Goal: Find specific page/section: Find specific page/section

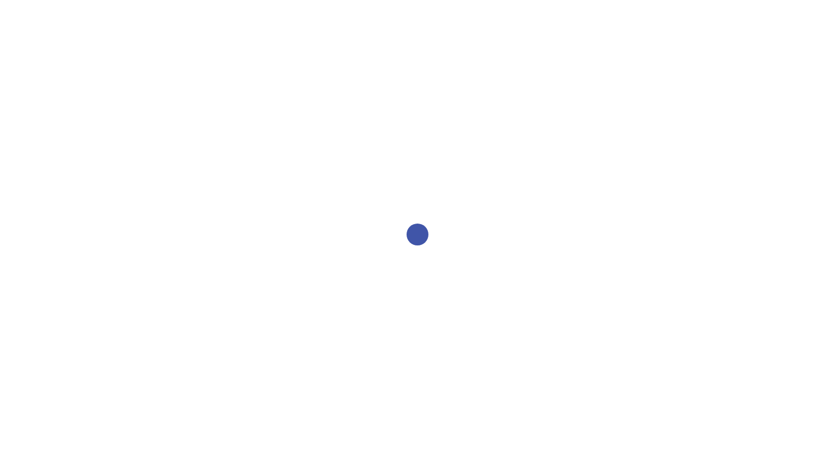
select select "2bed604d-1099-4043-b1bc-2365e8740244"
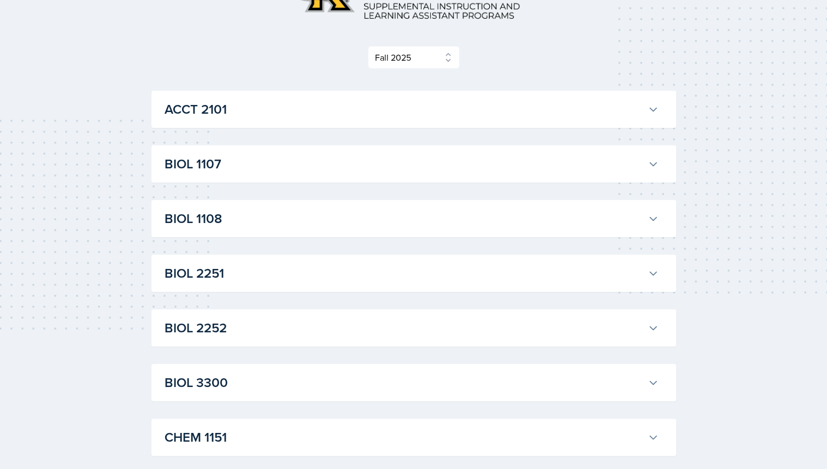
scroll to position [131, 0]
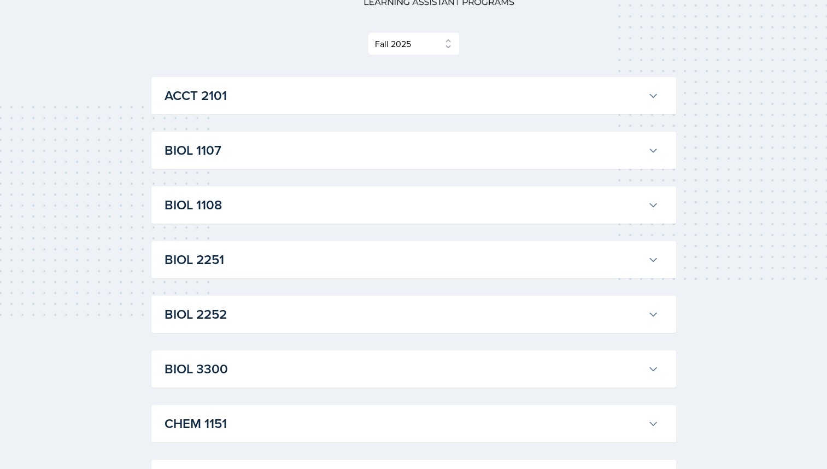
click at [269, 198] on h3 "BIOL 1108" at bounding box center [404, 205] width 479 height 20
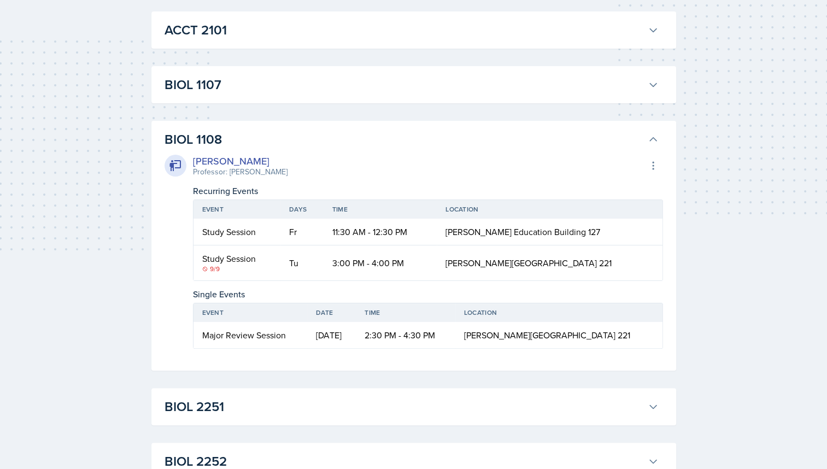
scroll to position [219, 0]
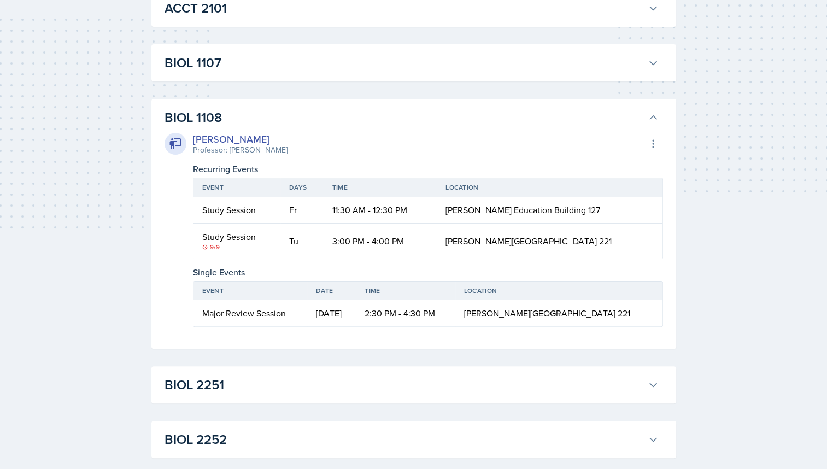
click at [650, 118] on icon at bounding box center [653, 117] width 7 height 3
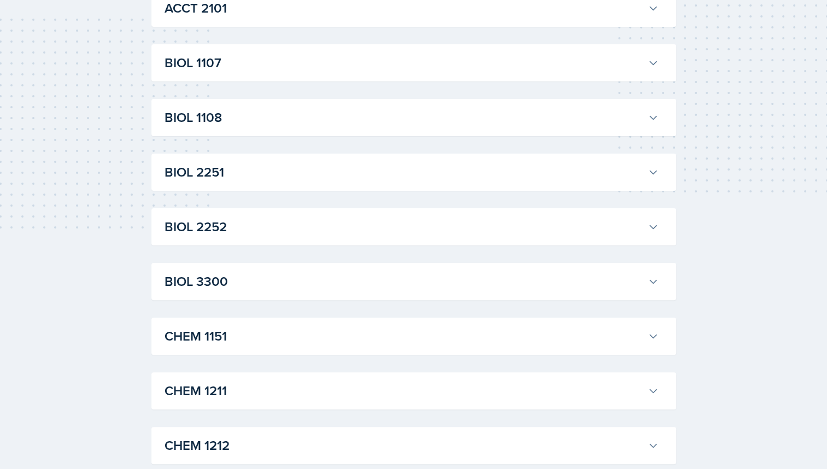
click at [650, 118] on icon at bounding box center [653, 117] width 11 height 11
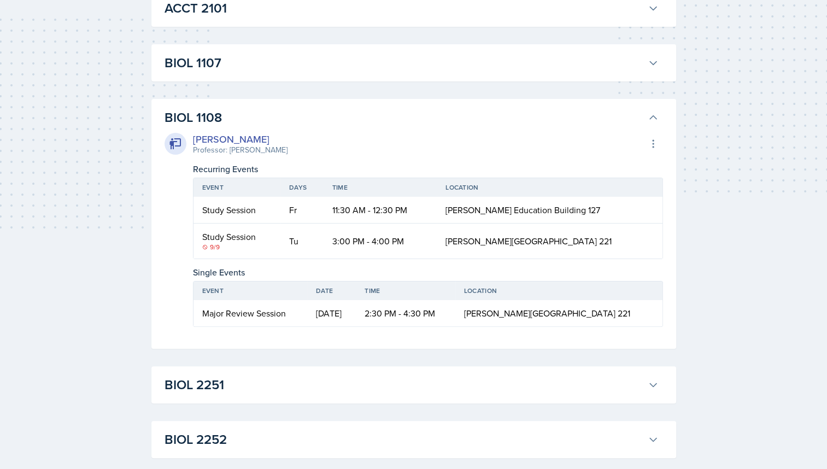
click at [654, 121] on icon at bounding box center [653, 117] width 11 height 11
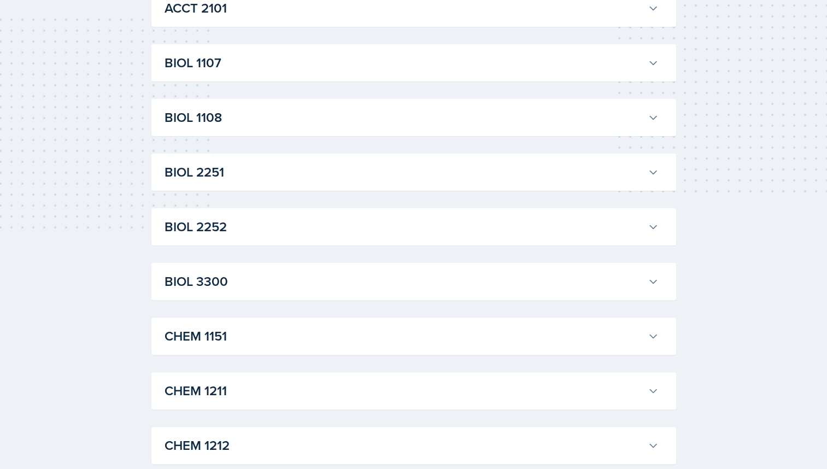
click at [653, 171] on icon at bounding box center [653, 172] width 11 height 11
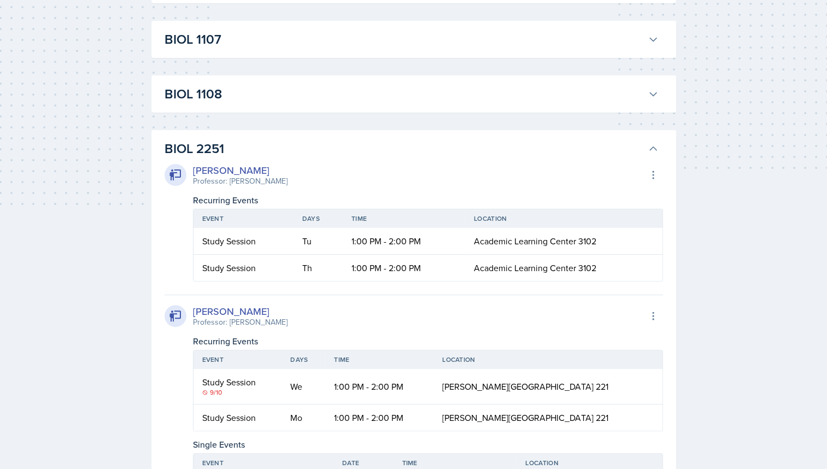
scroll to position [240, 0]
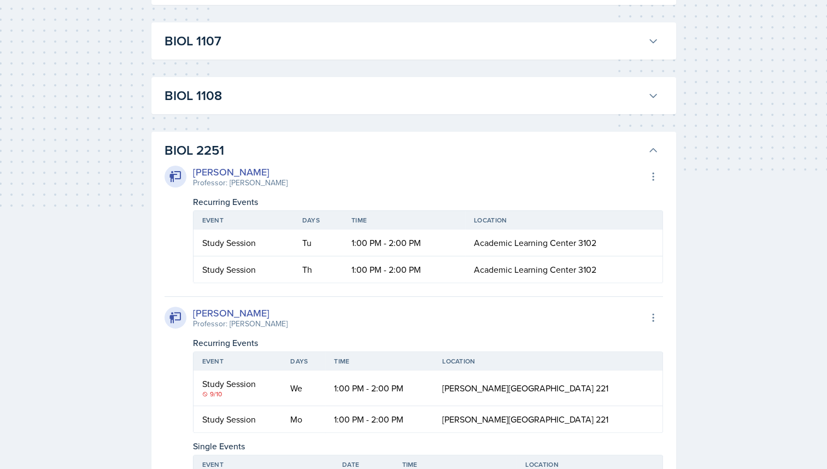
click at [650, 147] on icon at bounding box center [653, 150] width 11 height 11
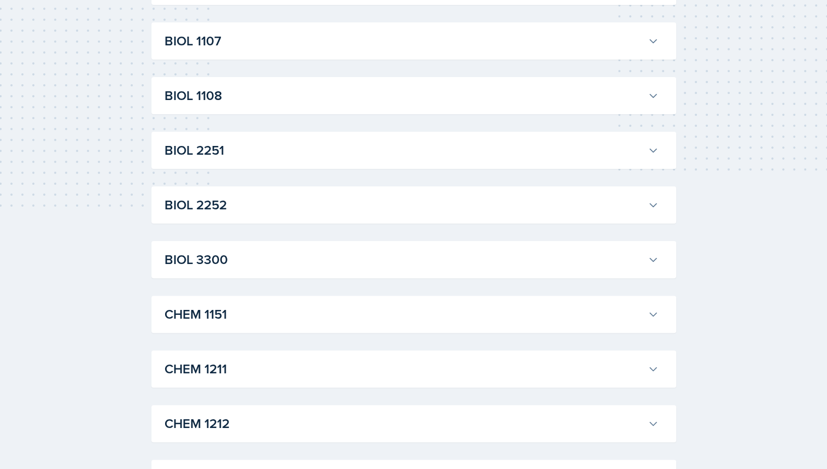
click at [656, 210] on icon at bounding box center [653, 204] width 11 height 11
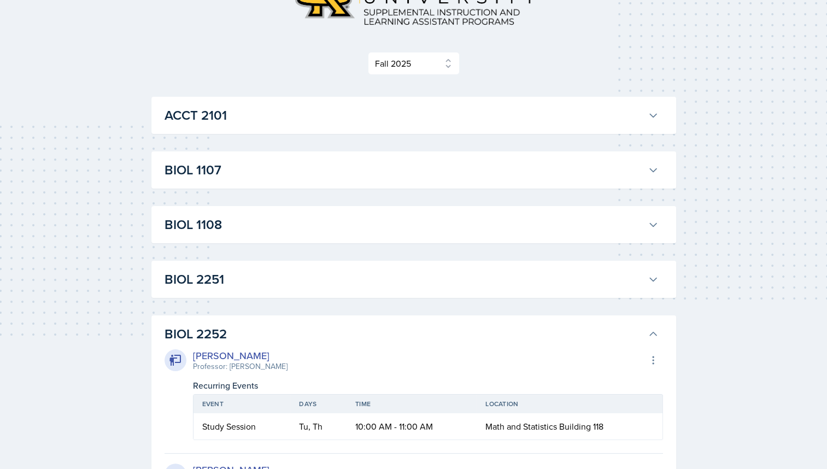
scroll to position [109, 0]
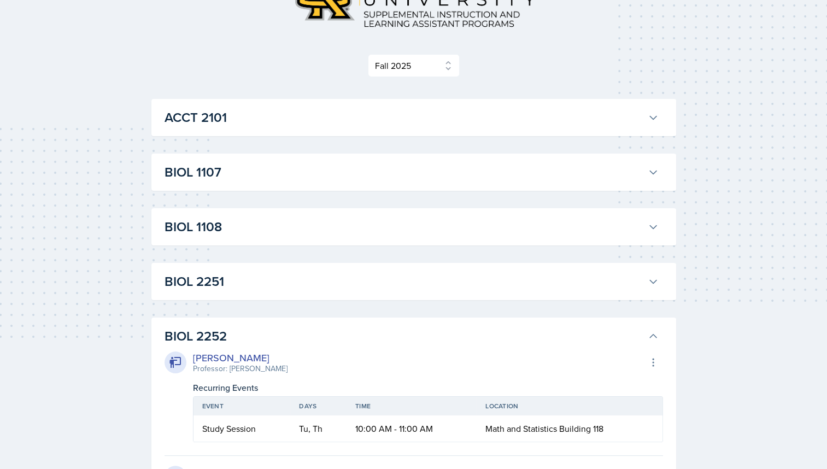
click at [655, 334] on icon at bounding box center [653, 336] width 11 height 11
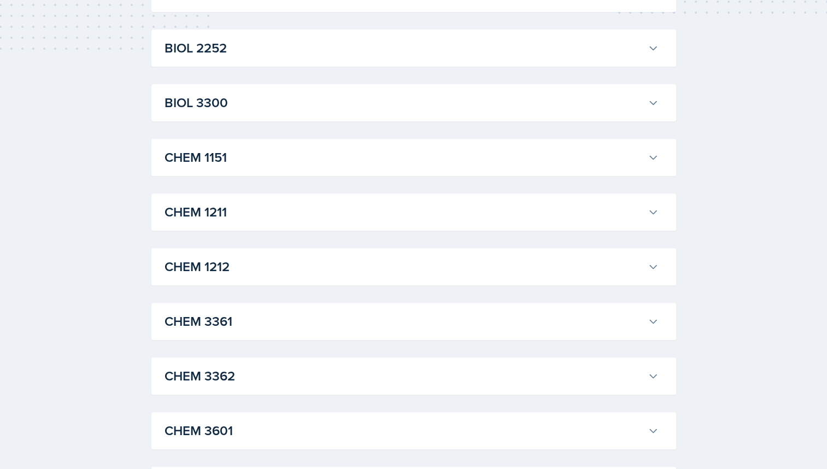
scroll to position [459, 0]
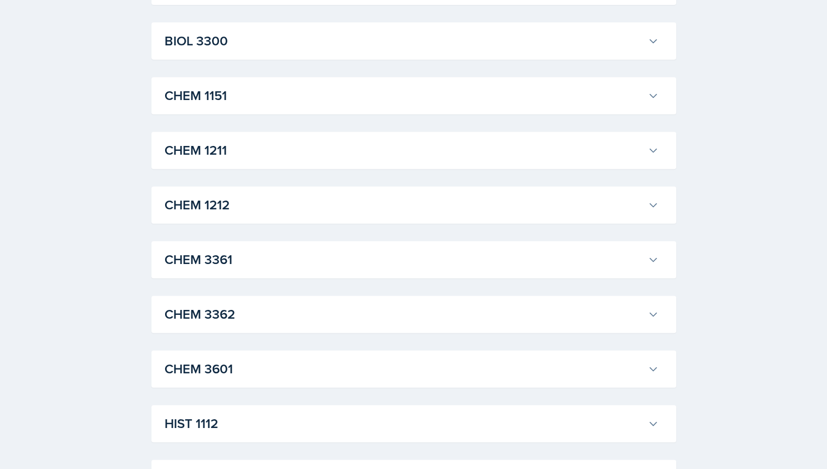
click at [648, 37] on icon at bounding box center [653, 41] width 11 height 11
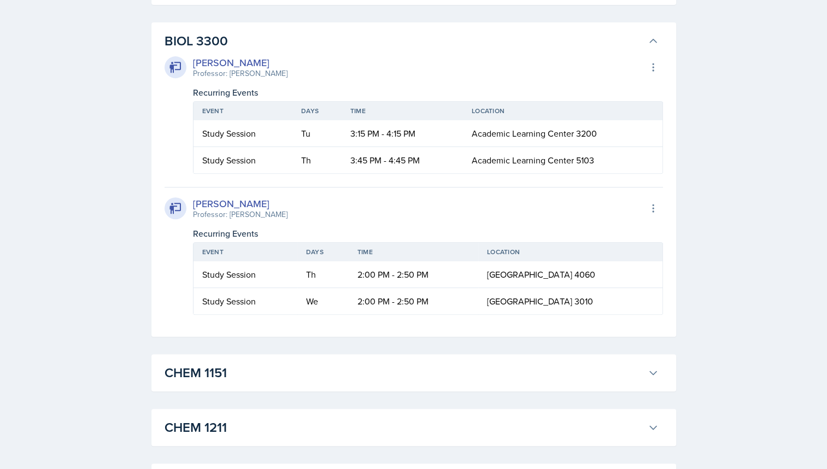
click at [648, 37] on icon at bounding box center [653, 41] width 11 height 11
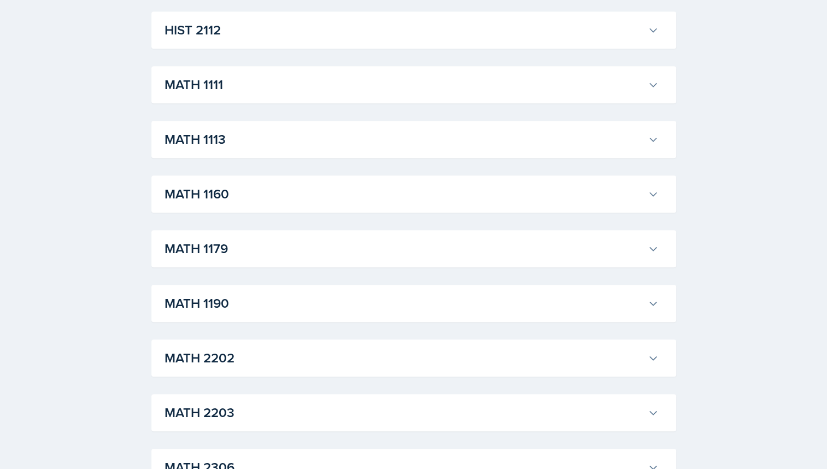
scroll to position [984, 0]
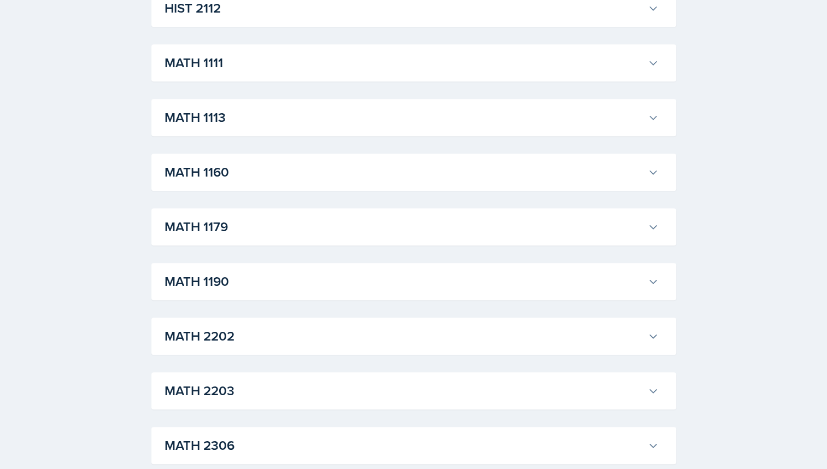
click at [654, 110] on button "MATH 1113" at bounding box center [411, 117] width 498 height 24
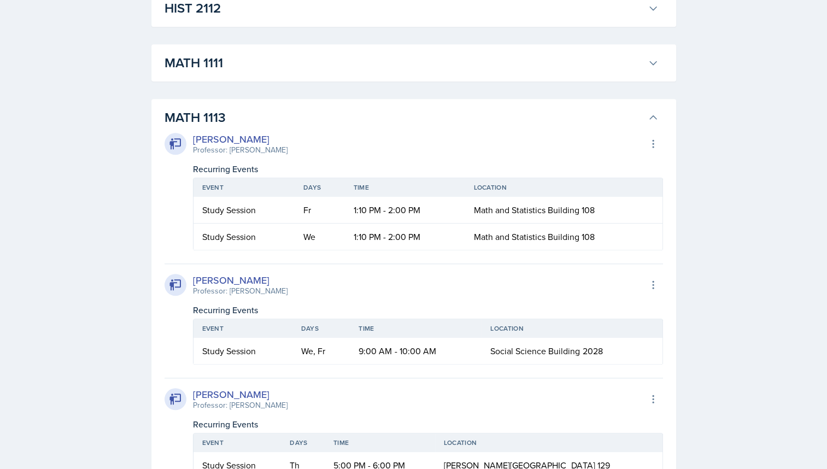
click at [655, 113] on icon at bounding box center [653, 117] width 11 height 11
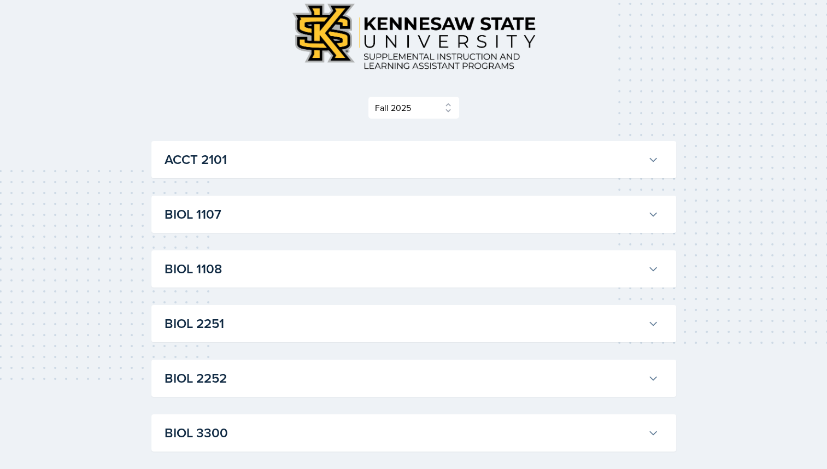
scroll to position [64, 0]
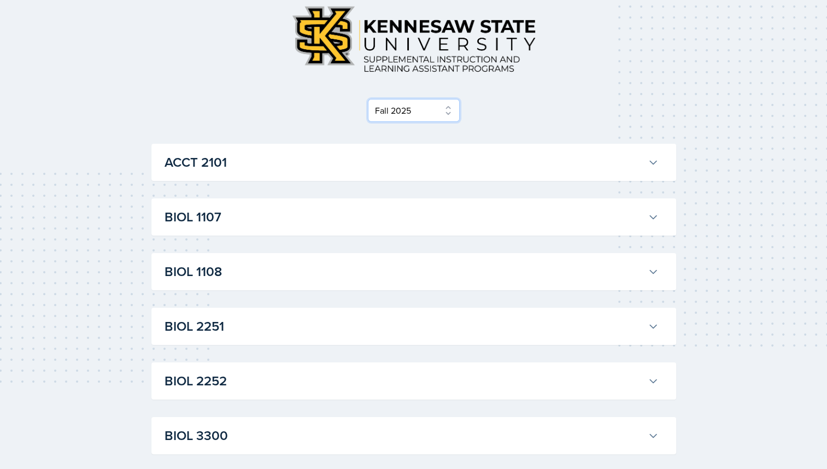
click at [449, 108] on select "Select Semester Fall 2025 Summer 2025 Spring 2025 Fall 2024 Summer 2024 Spring …" at bounding box center [414, 110] width 92 height 23
click at [439, 108] on select "Select Semester Fall 2025 Summer 2025 Spring 2025 Fall 2024 Summer 2024 Spring …" at bounding box center [414, 110] width 92 height 23
